Goal: Task Accomplishment & Management: Complete application form

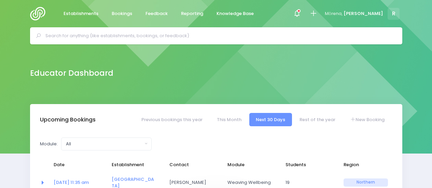
select select "5"
click at [107, 35] on input "text" at bounding box center [219, 36] width 348 height 10
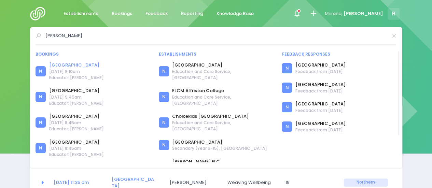
type input "alfriston"
click at [71, 63] on link "[GEOGRAPHIC_DATA]" at bounding box center [76, 65] width 55 height 7
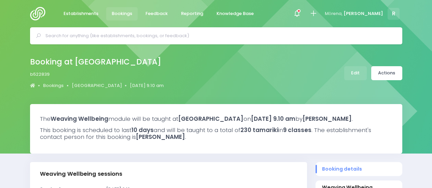
select select "5"
click at [84, 86] on link "[GEOGRAPHIC_DATA]" at bounding box center [97, 85] width 50 height 7
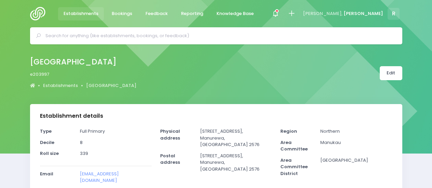
select select "5"
click at [389, 74] on link "Edit" at bounding box center [391, 73] width 23 height 14
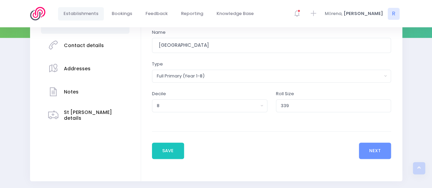
scroll to position [116, 0]
click at [87, 46] on h3 "Contact details" at bounding box center [84, 46] width 40 height 6
click at [373, 150] on button "Next" at bounding box center [375, 151] width 32 height 16
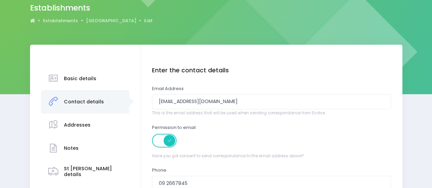
scroll to position [60, 0]
drag, startPoint x: 232, startPoint y: 104, endPoint x: 120, endPoint y: 108, distance: 111.9
click at [120, 108] on div "Basic details Contact details" at bounding box center [216, 167] width 373 height 247
paste input "hcollins"
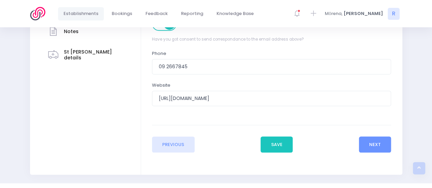
scroll to position [194, 0]
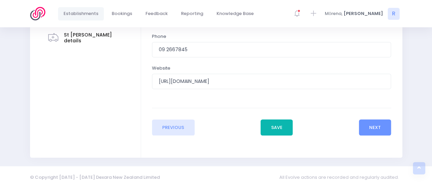
type input "hcollins@alfriston.school.nz"
click at [282, 128] on button "Save" at bounding box center [277, 128] width 32 height 16
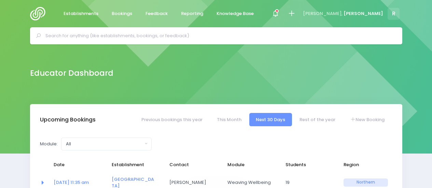
select select "5"
click at [89, 33] on input "text" at bounding box center [219, 36] width 348 height 10
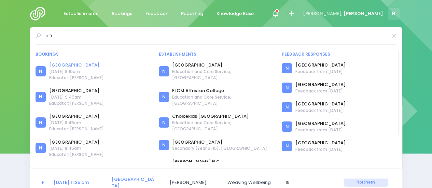
type input "alfr"
click at [73, 64] on link "[GEOGRAPHIC_DATA]" at bounding box center [76, 65] width 55 height 7
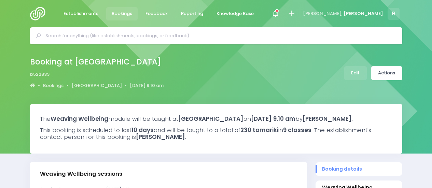
select select "5"
click at [94, 84] on link "[GEOGRAPHIC_DATA]" at bounding box center [97, 85] width 50 height 7
click at [356, 74] on link "Edit" at bounding box center [356, 73] width 23 height 14
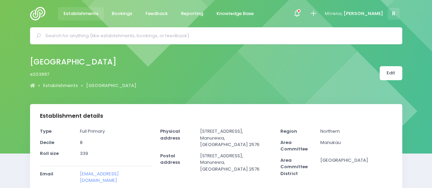
select select "5"
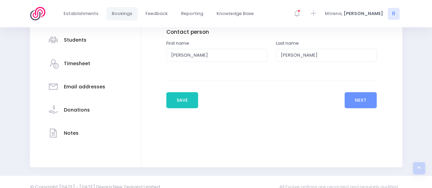
scroll to position [168, 0]
click at [83, 63] on h3 "Timesheet" at bounding box center [77, 64] width 26 height 6
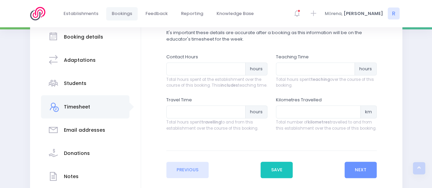
scroll to position [125, 0]
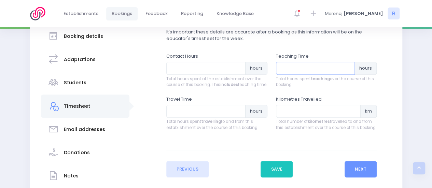
click at [284, 70] on input "number" at bounding box center [315, 68] width 79 height 13
type input "81"
click at [181, 118] on input "number" at bounding box center [206, 111] width 79 height 13
type input "22.5"
click at [292, 116] on input "number" at bounding box center [318, 111] width 85 height 13
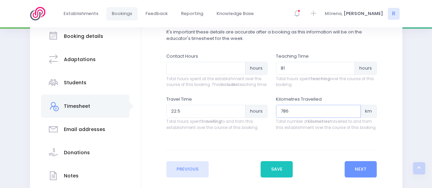
type input "786"
click at [198, 72] on input "number" at bounding box center [206, 68] width 79 height 13
type input "135"
click at [280, 177] on button "Save" at bounding box center [277, 169] width 32 height 16
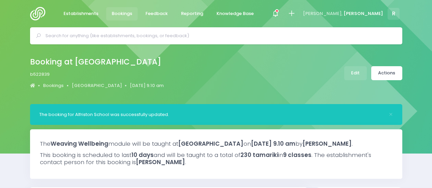
select select "5"
click at [276, 14] on span at bounding box center [275, 13] width 1 height 1
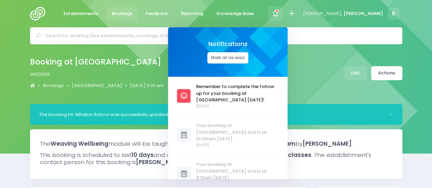
click at [249, 61] on button "Mark all as read" at bounding box center [228, 57] width 41 height 11
